Goal: Navigation & Orientation: Find specific page/section

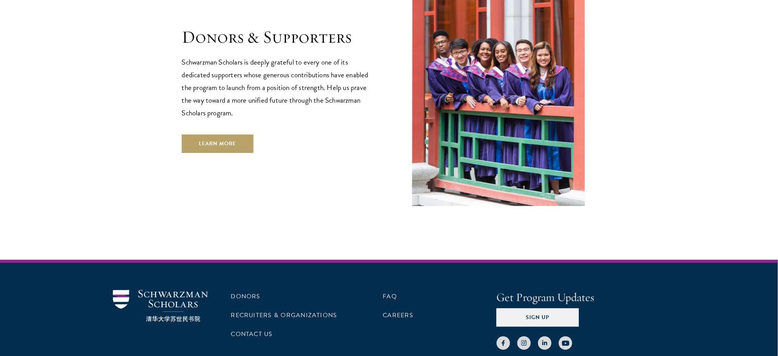
scroll to position [2140, 0]
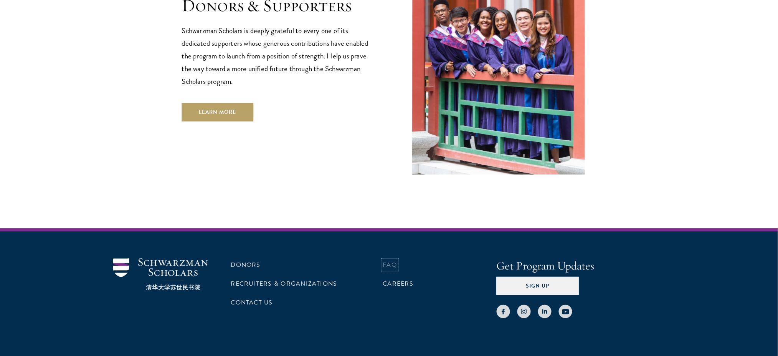
click at [389, 260] on link "FAQ" at bounding box center [390, 264] width 14 height 9
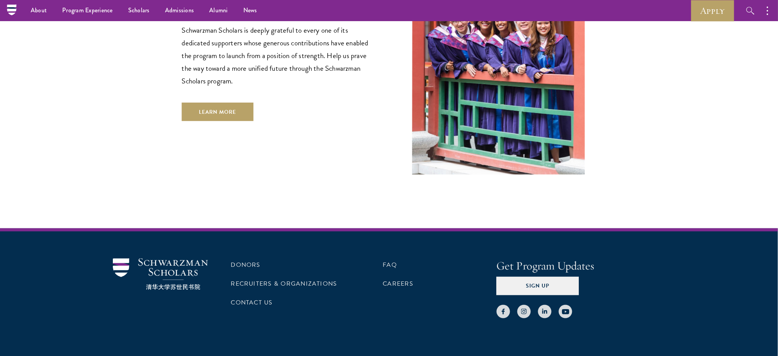
scroll to position [2140, 0]
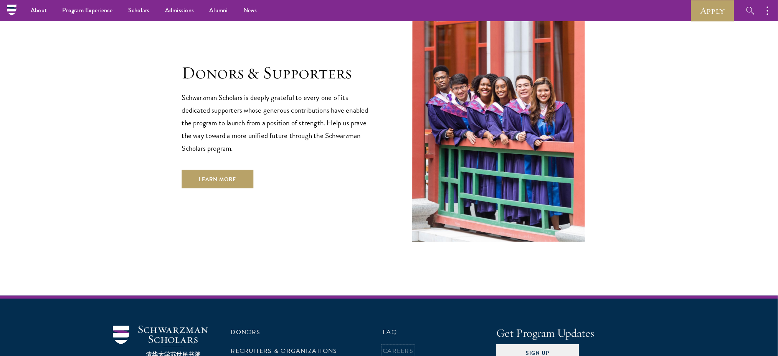
click at [394, 346] on link "Careers" at bounding box center [398, 350] width 31 height 9
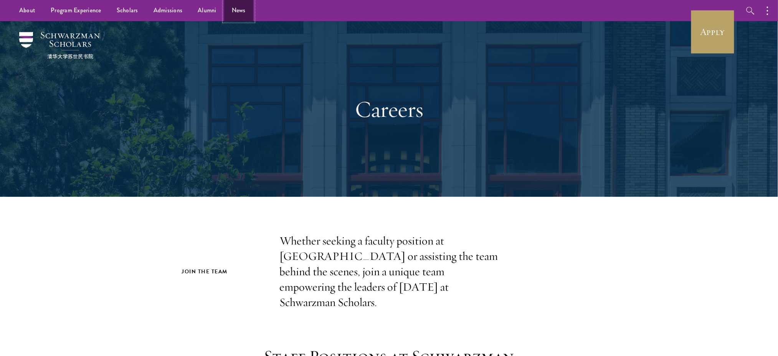
click at [241, 10] on link "News" at bounding box center [238, 10] width 29 height 21
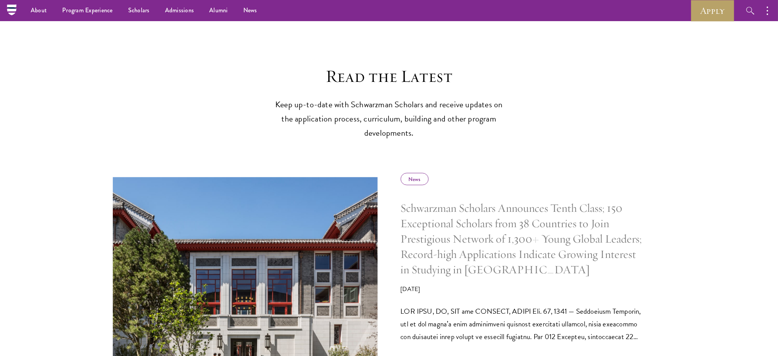
scroll to position [102, 0]
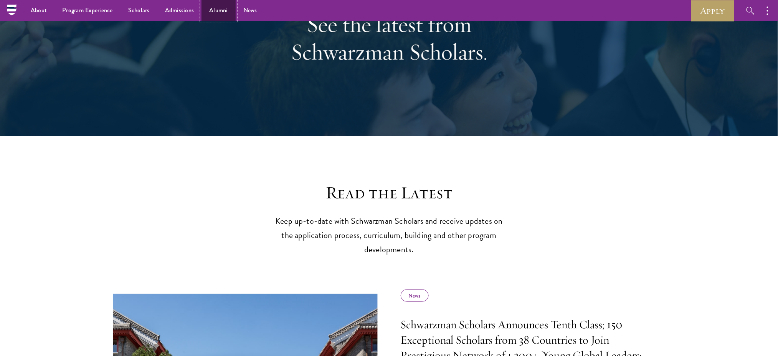
click at [209, 9] on link "Alumni" at bounding box center [219, 10] width 34 height 21
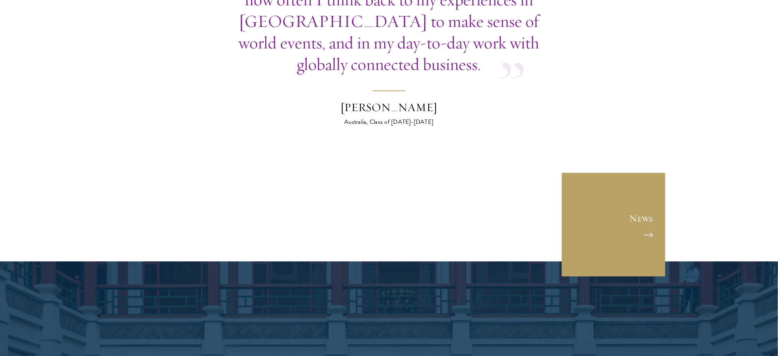
scroll to position [2969, 0]
